Goal: Task Accomplishment & Management: Use online tool/utility

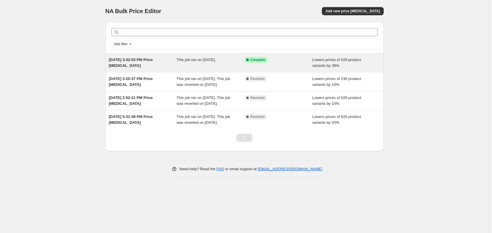
click at [281, 60] on div "Success Complete Complete" at bounding box center [273, 60] width 59 height 6
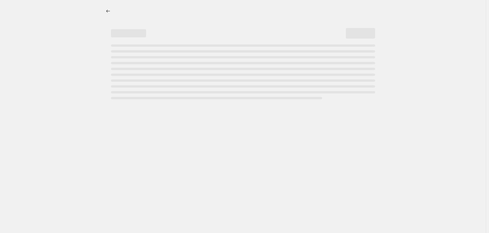
select select "percentage"
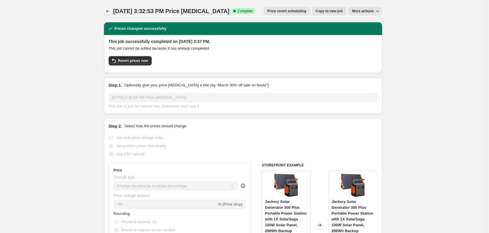
click at [111, 12] on icon "Price change jobs" at bounding box center [108, 11] width 6 height 6
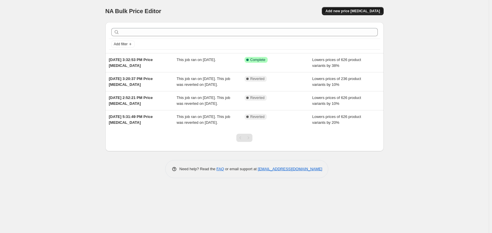
click at [350, 12] on span "Add new price [MEDICAL_DATA]" at bounding box center [352, 11] width 54 height 5
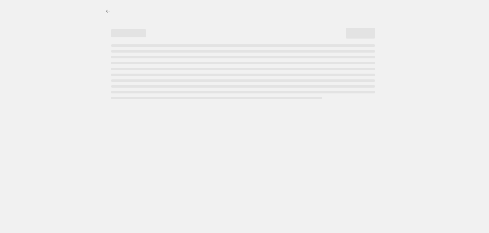
select select "percentage"
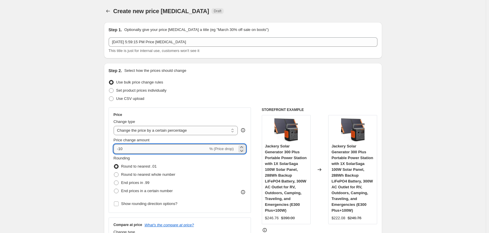
click at [135, 147] on input "-10" at bounding box center [161, 149] width 95 height 9
type input "-1"
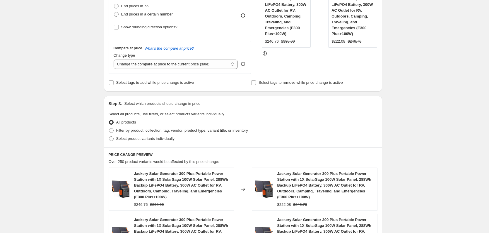
scroll to position [176, 0]
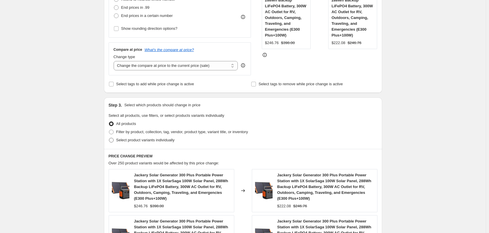
type input "-38"
click at [129, 142] on span "Select product variants individually" at bounding box center [145, 140] width 58 height 4
click at [109, 138] on input "Select product variants individually" at bounding box center [109, 138] width 0 height 0
radio input "true"
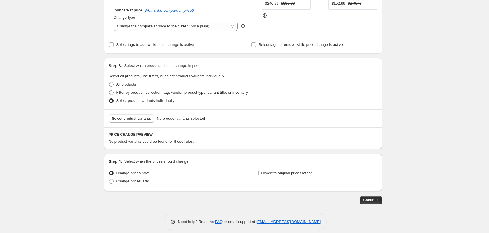
scroll to position [222, 0]
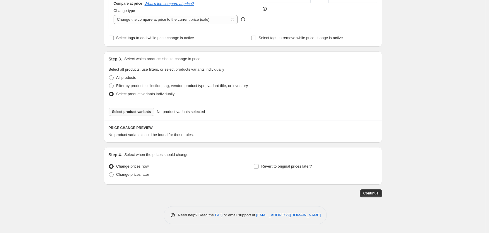
click at [139, 111] on span "Select product variants" at bounding box center [131, 112] width 39 height 5
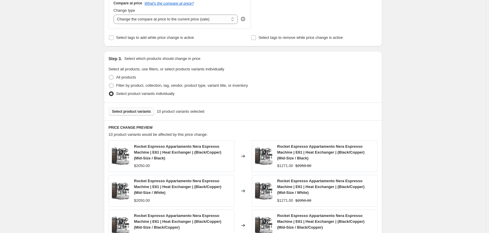
click at [142, 113] on span "Select product variants" at bounding box center [131, 111] width 39 height 5
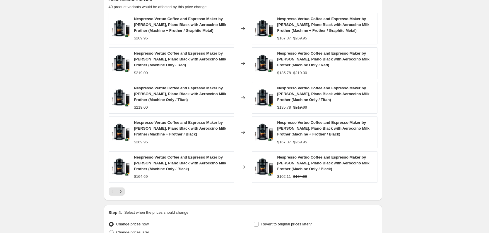
scroll to position [350, 0]
click at [121, 195] on icon "Next" at bounding box center [121, 192] width 6 height 6
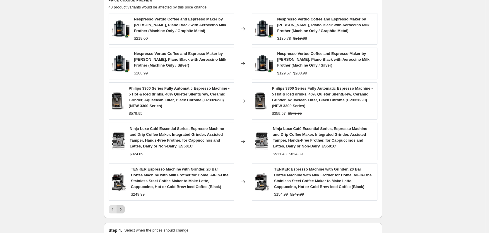
click at [123, 211] on icon "Next" at bounding box center [121, 210] width 6 height 6
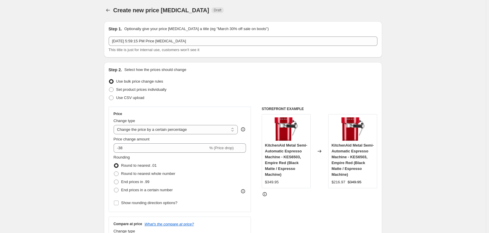
scroll to position [0, 0]
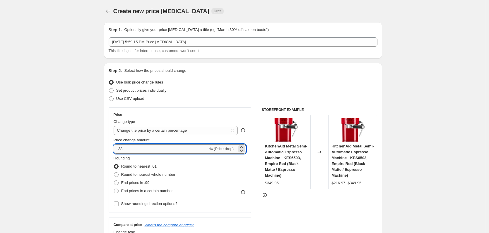
click at [131, 148] on input "-38" at bounding box center [161, 149] width 95 height 9
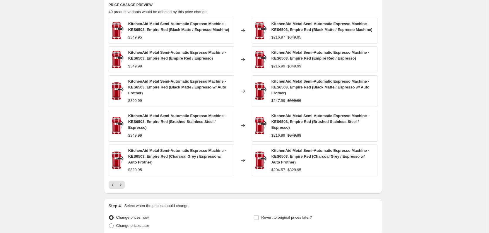
scroll to position [391, 0]
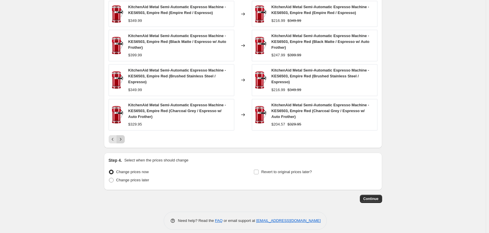
type input "-34"
click at [120, 137] on icon "Next" at bounding box center [121, 140] width 6 height 6
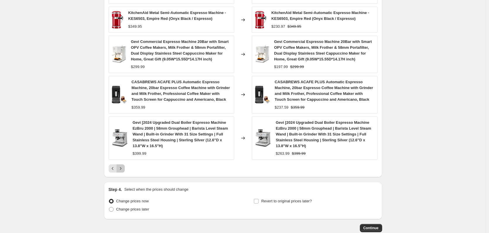
click at [121, 166] on icon "Next" at bounding box center [121, 169] width 6 height 6
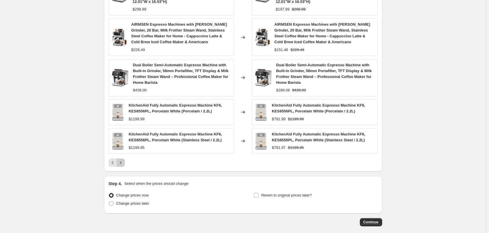
click at [121, 160] on icon "Next" at bounding box center [121, 163] width 6 height 6
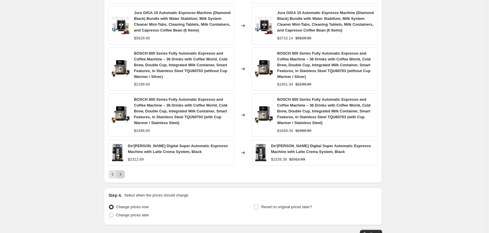
click at [122, 158] on div "De'[PERSON_NAME] Digital Super Automatic Espresso Machine with Latte Crema Syst…" at bounding box center [172, 153] width 126 height 26
click at [121, 171] on button "Next" at bounding box center [120, 175] width 8 height 8
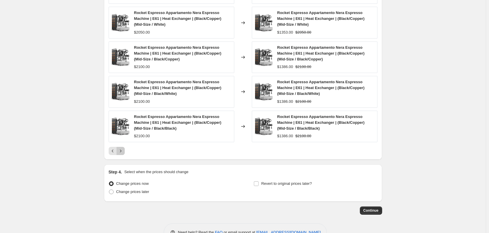
click at [121, 155] on button "Next" at bounding box center [120, 151] width 8 height 8
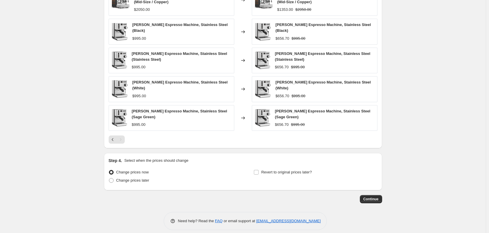
scroll to position [385, 0]
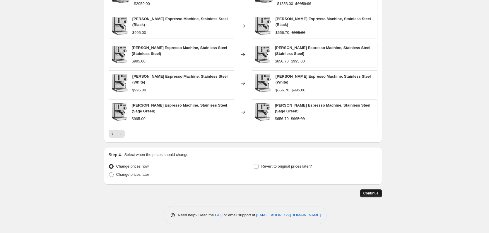
click at [370, 194] on span "Continue" at bounding box center [370, 193] width 15 height 5
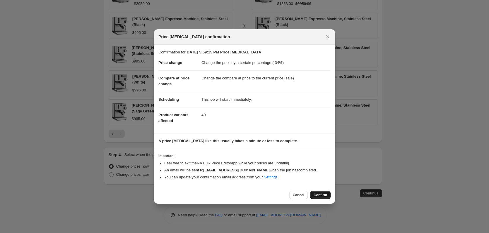
click at [317, 197] on span "Confirm" at bounding box center [319, 195] width 13 height 5
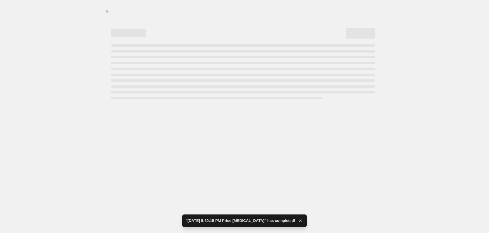
select select "percentage"
